Goal: Task Accomplishment & Management: Use online tool/utility

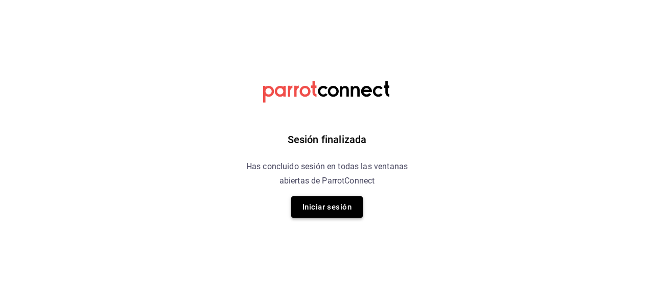
click at [328, 207] on button "Iniciar sesión" at bounding box center [327, 206] width 72 height 21
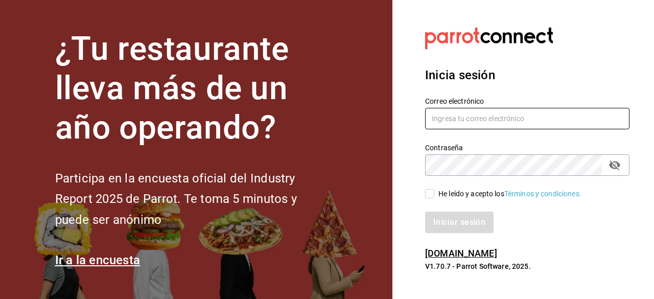
type input "[EMAIL_ADDRESS][DOMAIN_NAME]"
click at [433, 200] on div "Iniciar sesión" at bounding box center [521, 216] width 217 height 34
click at [429, 195] on input "He leído y acepto los Términos y condiciones." at bounding box center [429, 193] width 9 height 9
checkbox input "true"
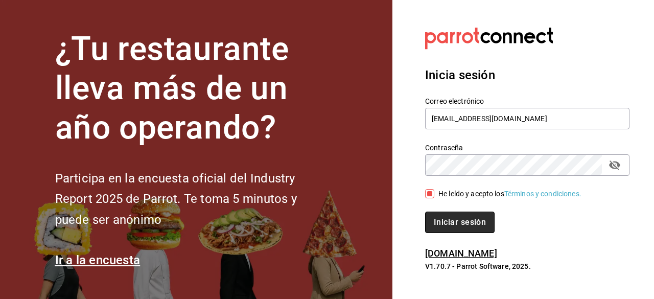
click at [463, 225] on button "Iniciar sesión" at bounding box center [460, 222] width 70 height 21
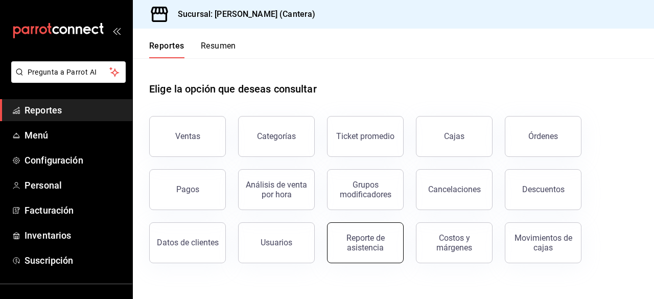
click at [374, 245] on div "Reporte de asistencia" at bounding box center [365, 242] width 63 height 19
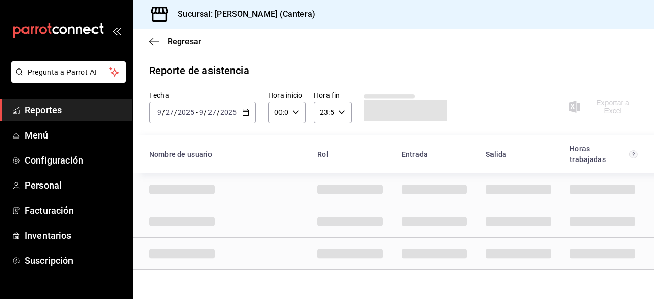
click at [244, 112] on icon "button" at bounding box center [245, 112] width 7 height 7
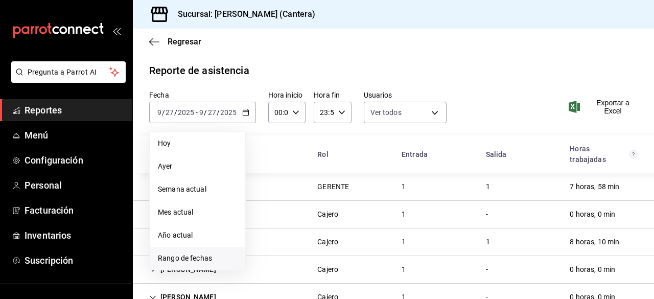
click at [202, 256] on span "Rango de fechas" at bounding box center [197, 258] width 79 height 11
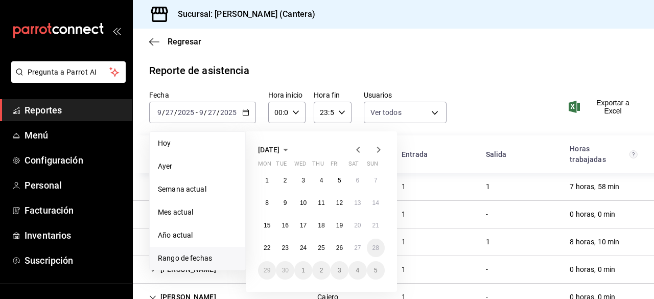
click at [280, 150] on span "[DATE]" at bounding box center [268, 150] width 21 height 8
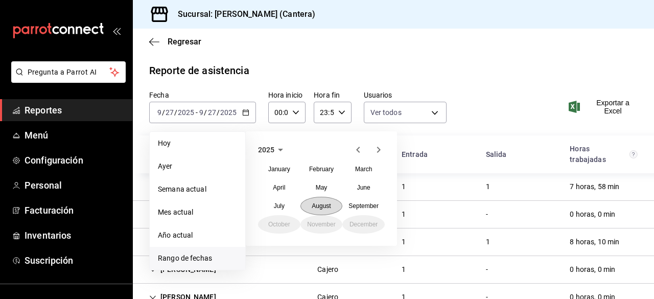
click at [325, 201] on button "August" at bounding box center [321, 206] width 42 height 18
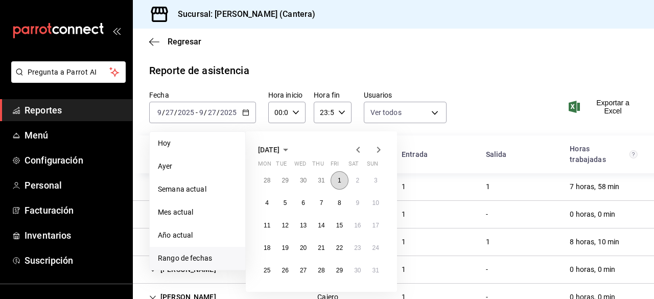
click at [340, 184] on button "1" at bounding box center [340, 180] width 18 height 18
click at [374, 269] on abbr "31" at bounding box center [376, 270] width 7 height 7
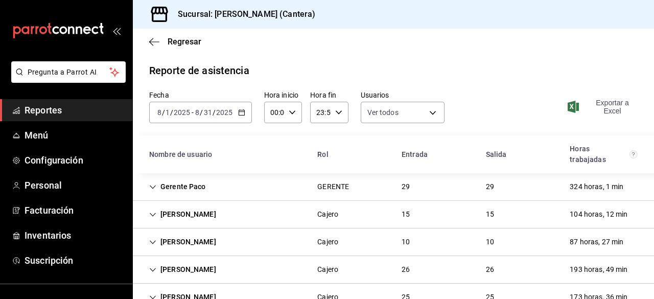
click at [599, 103] on span "Exportar a Excel" at bounding box center [604, 107] width 68 height 16
drag, startPoint x: 234, startPoint y: 99, endPoint x: 238, endPoint y: 108, distance: 10.1
click at [238, 108] on div "Fecha 2025-08-01 8 / 1 / 2025 - 2025-08-31 8 / 31 / 2025" at bounding box center [200, 106] width 103 height 33
click at [238, 108] on div "2025-08-01 8 / 1 / 2025 - 2025-08-31 8 / 31 / 2025" at bounding box center [200, 112] width 103 height 21
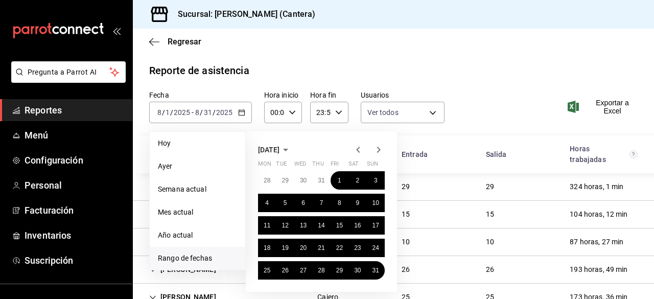
click at [292, 148] on icon "button" at bounding box center [286, 150] width 12 height 12
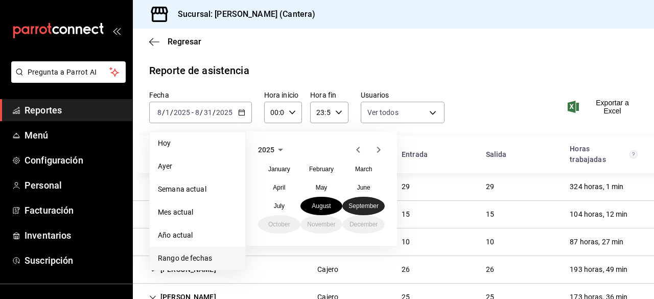
click at [367, 209] on abbr "September" at bounding box center [364, 205] width 30 height 7
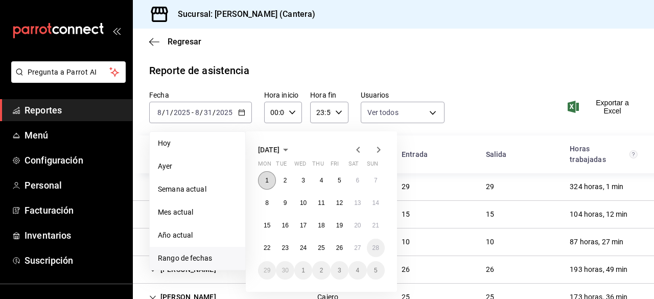
click at [268, 183] on button "1" at bounding box center [267, 180] width 18 height 18
click at [357, 246] on abbr "27" at bounding box center [357, 247] width 7 height 7
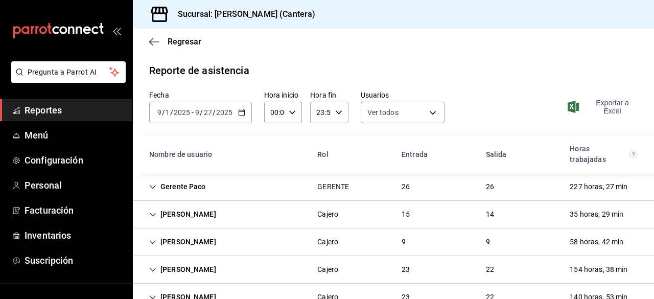
click at [607, 103] on span "Exportar a Excel" at bounding box center [604, 107] width 68 height 16
click at [589, 106] on span "Exportar a Excel" at bounding box center [604, 107] width 68 height 16
